Goal: Transaction & Acquisition: Book appointment/travel/reservation

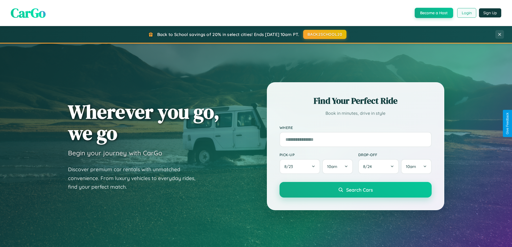
click at [467, 13] on button "Login" at bounding box center [467, 13] width 19 height 10
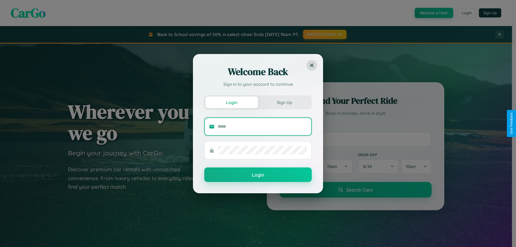
click at [263, 126] on input "text" at bounding box center [262, 126] width 89 height 9
type input "**********"
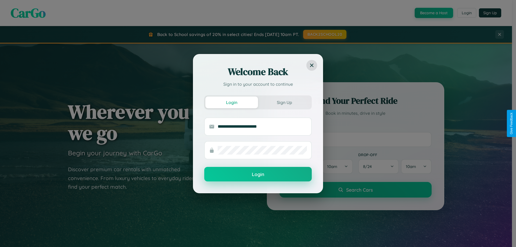
click at [258, 175] on button "Login" at bounding box center [258, 174] width 108 height 15
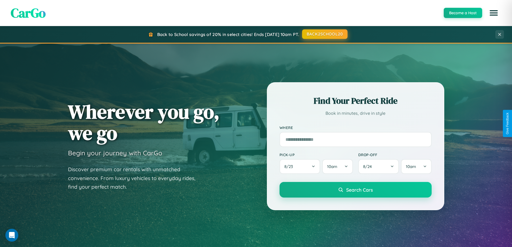
click at [325, 34] on button "BACK2SCHOOL20" at bounding box center [324, 34] width 45 height 10
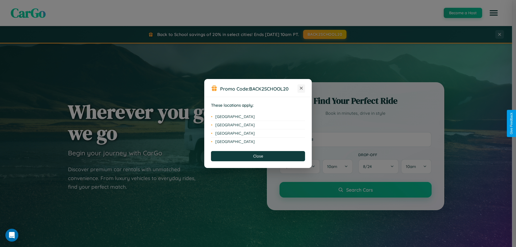
click at [302, 88] on icon at bounding box center [301, 88] width 3 height 3
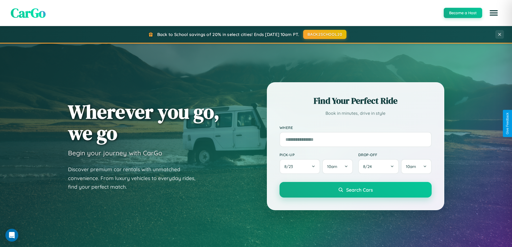
scroll to position [864, 0]
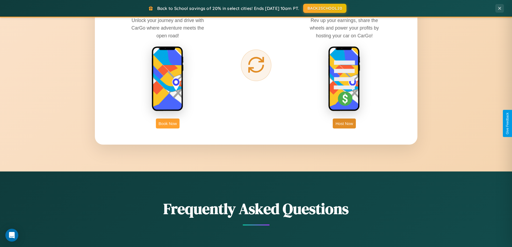
click at [168, 123] on button "Book Now" at bounding box center [168, 124] width 24 height 10
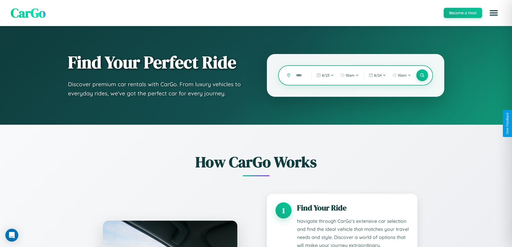
click at [300, 75] on input "text" at bounding box center [299, 75] width 13 height 9
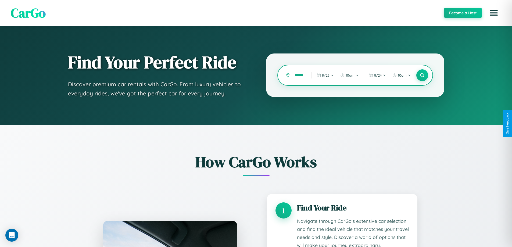
scroll to position [0, 6]
type input "******"
click at [422, 75] on icon at bounding box center [422, 75] width 5 height 5
